Goal: Task Accomplishment & Management: Use online tool/utility

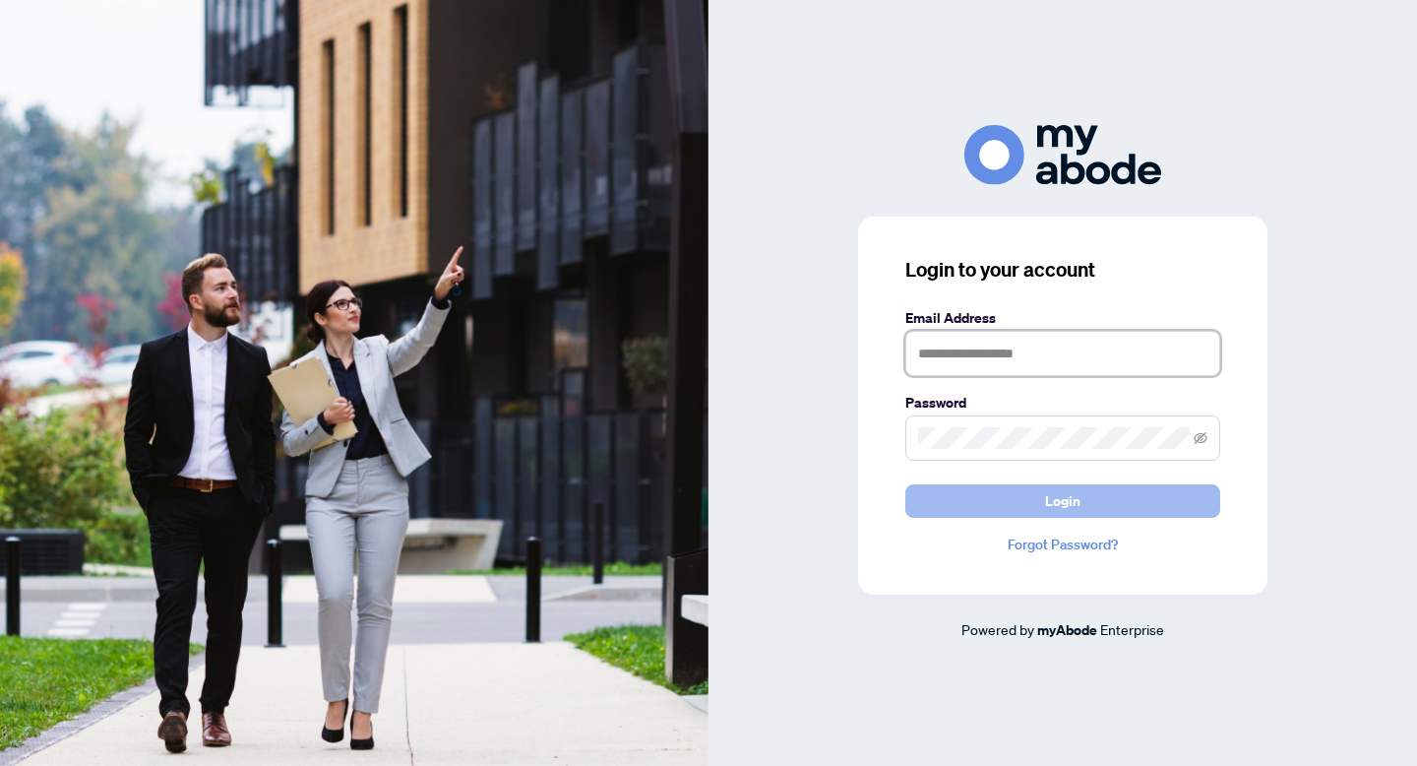
type input "**********"
click at [983, 499] on button "Login" at bounding box center [1062, 500] width 315 height 33
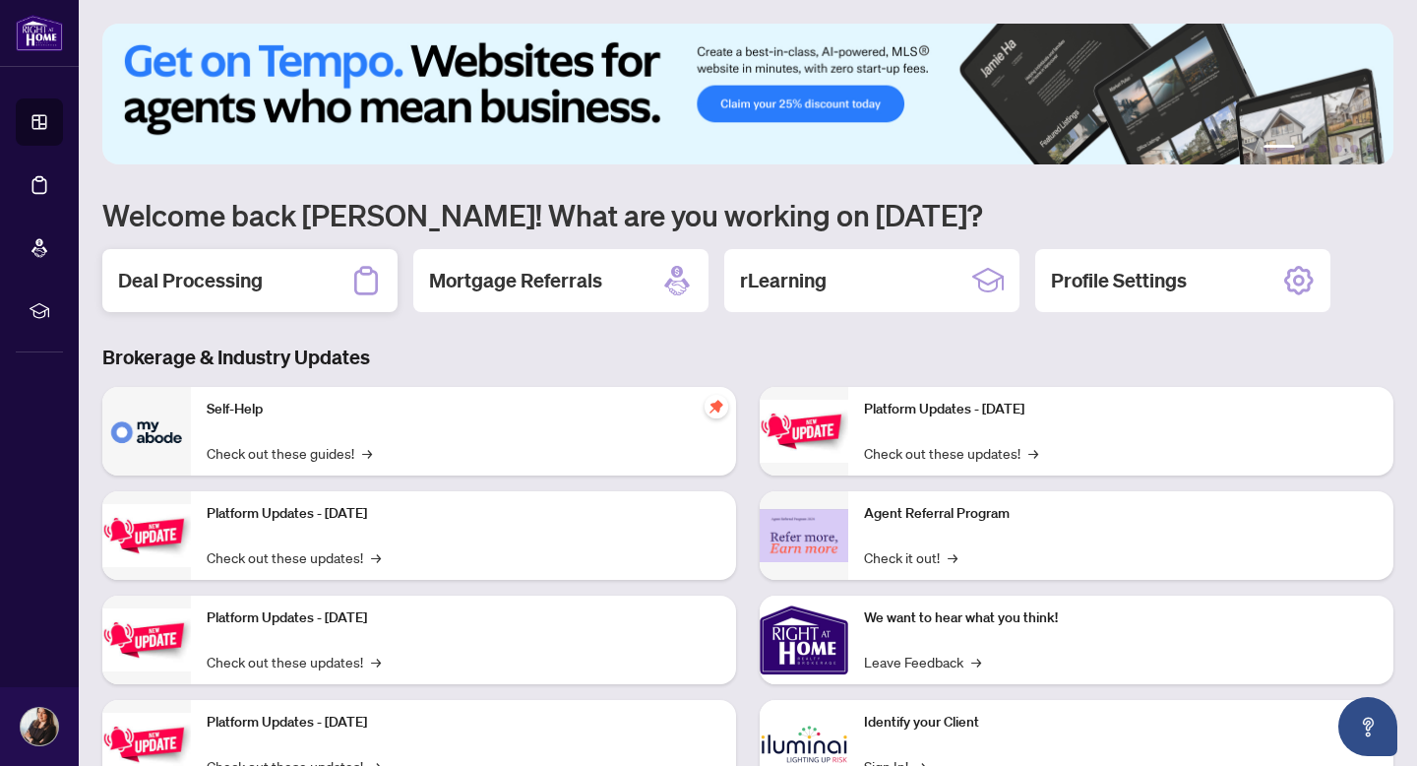
click at [284, 279] on div "Deal Processing" at bounding box center [249, 280] width 295 height 63
